Goal: Task Accomplishment & Management: Use online tool/utility

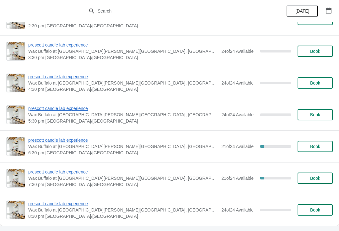
scroll to position [551, 0]
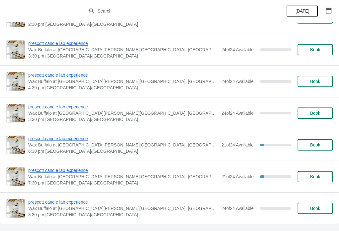
click at [81, 141] on span "prescott candle lab experience" at bounding box center [123, 138] width 190 height 6
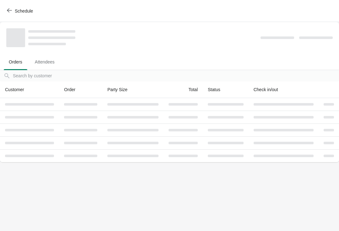
scroll to position [0, 0]
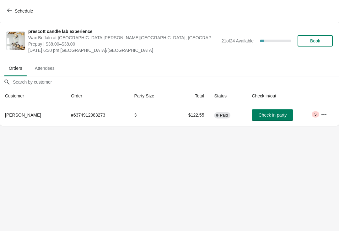
click at [330, 114] on button "button" at bounding box center [324, 114] width 11 height 11
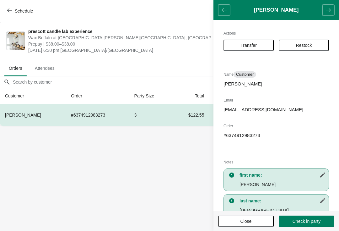
click at [257, 49] on button "Transfer" at bounding box center [249, 45] width 50 height 11
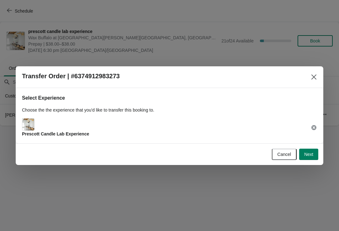
click at [310, 156] on span "Next" at bounding box center [309, 154] width 9 height 5
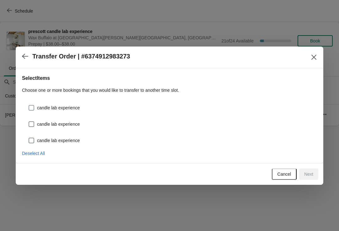
click at [38, 106] on span "candle lab experience" at bounding box center [58, 108] width 43 height 6
click at [29, 105] on input "candle lab experience" at bounding box center [29, 105] width 0 height 0
checkbox input "true"
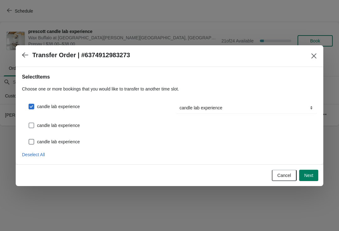
click at [33, 127] on span at bounding box center [32, 126] width 6 height 6
click at [29, 123] on input "candle lab experience" at bounding box center [29, 123] width 0 height 0
checkbox input "true"
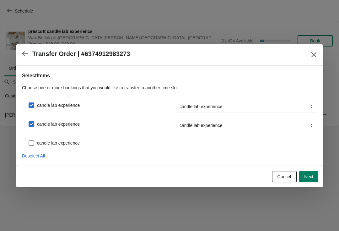
click at [32, 141] on span at bounding box center [32, 143] width 6 height 6
click at [29, 141] on input "candle lab experience" at bounding box center [29, 140] width 0 height 0
checkbox input "true"
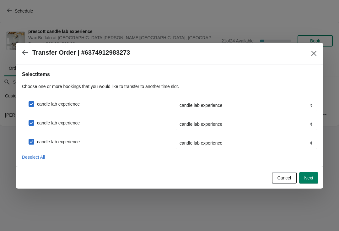
click at [310, 177] on span "Next" at bounding box center [309, 177] width 9 height 5
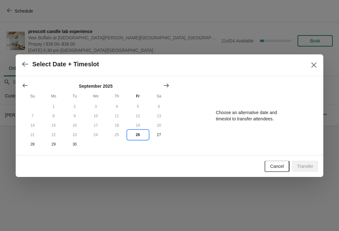
click at [138, 137] on button "26" at bounding box center [138, 134] width 21 height 9
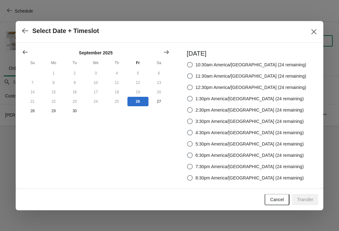
click at [193, 153] on span at bounding box center [190, 155] width 6 height 6
click at [188, 153] on input "6:30pm America/[GEOGRAPHIC_DATA] (24 remaining)" at bounding box center [187, 152] width 0 height 0
radio input "true"
click at [307, 199] on span "Transfer" at bounding box center [305, 199] width 16 height 5
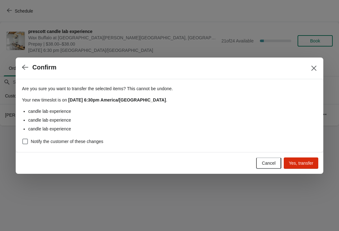
click at [305, 167] on button "Yes, transfer" at bounding box center [301, 162] width 35 height 11
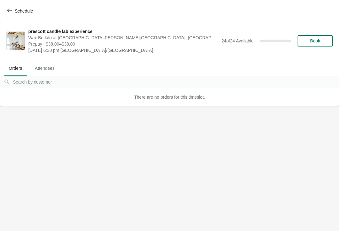
click at [13, 16] on button "Schedule" at bounding box center [20, 10] width 35 height 11
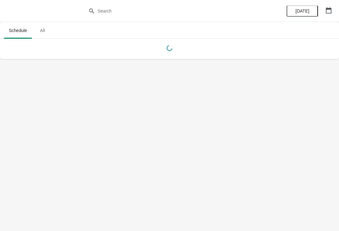
click at [304, 15] on button "[DATE]" at bounding box center [302, 10] width 31 height 11
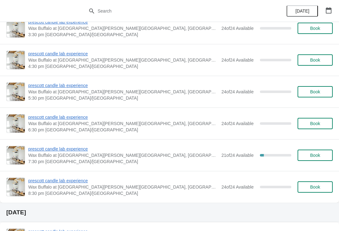
scroll to position [205, 0]
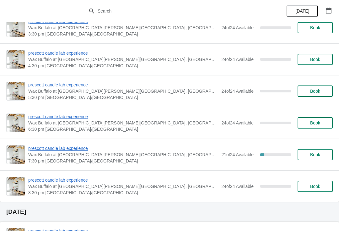
click at [76, 151] on span "prescott candle lab experience" at bounding box center [123, 148] width 190 height 6
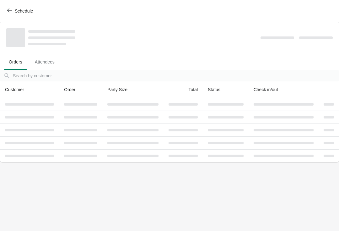
scroll to position [0, 0]
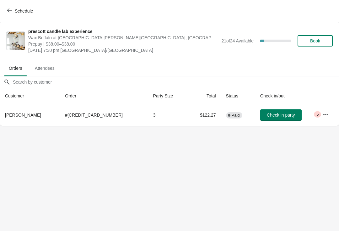
click at [11, 13] on span "button" at bounding box center [9, 11] width 5 height 6
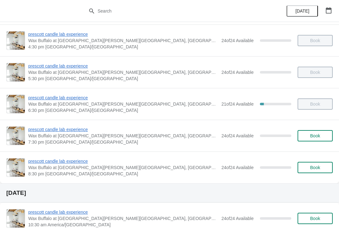
scroll to position [225, 0]
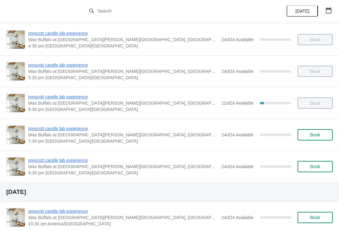
click at [75, 99] on span "prescott candle lab experience" at bounding box center [123, 97] width 190 height 6
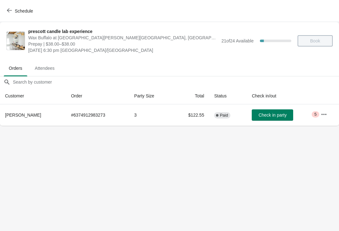
click at [266, 117] on span "Check in party" at bounding box center [273, 115] width 28 height 5
